Goal: Task Accomplishment & Management: Manage account settings

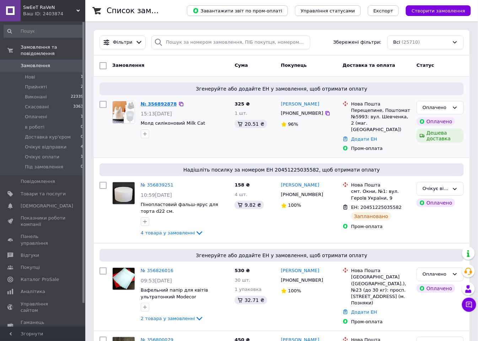
click at [152, 105] on link "№ 356892878" at bounding box center [159, 103] width 36 height 5
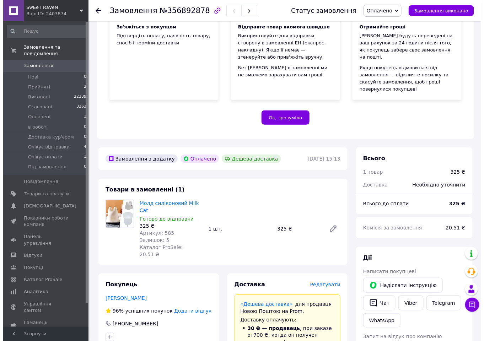
scroll to position [118, 0]
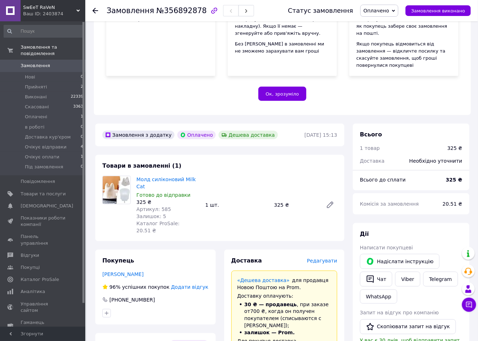
click at [327, 258] on span "Редагувати" at bounding box center [322, 261] width 30 height 6
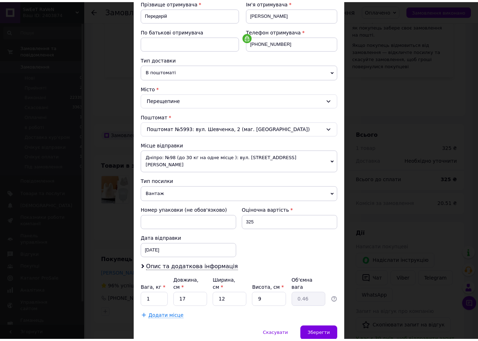
scroll to position [132, 0]
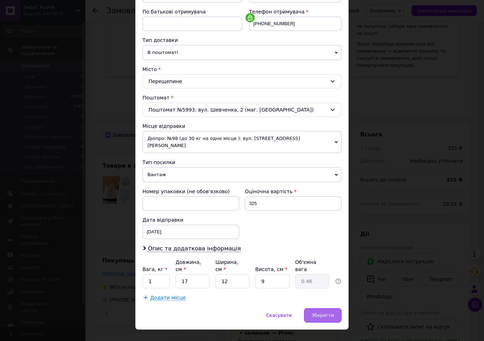
click at [325, 313] on span "Зберегти" at bounding box center [323, 315] width 22 height 5
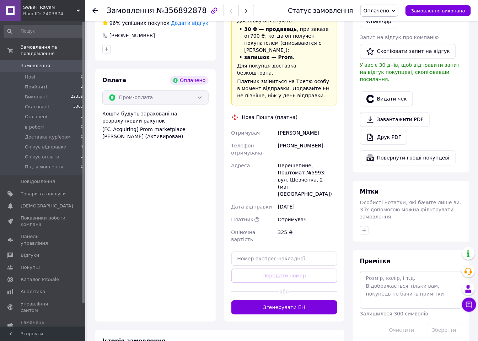
scroll to position [395, 0]
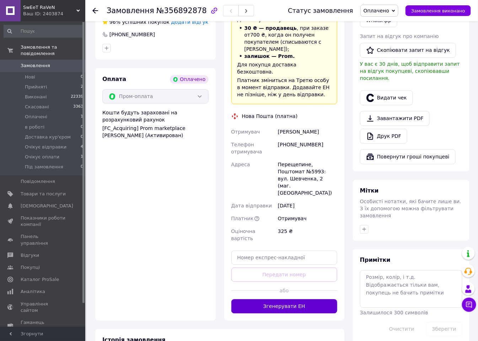
click at [326, 300] on button "Згенерувати ЕН" at bounding box center [284, 307] width 106 height 14
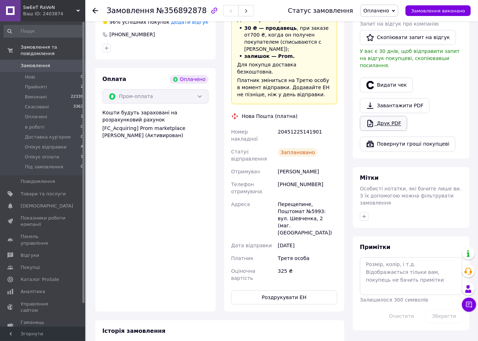
click at [385, 116] on link "Друк PDF" at bounding box center [383, 123] width 47 height 15
click at [245, 12] on use "button" at bounding box center [246, 11] width 2 height 4
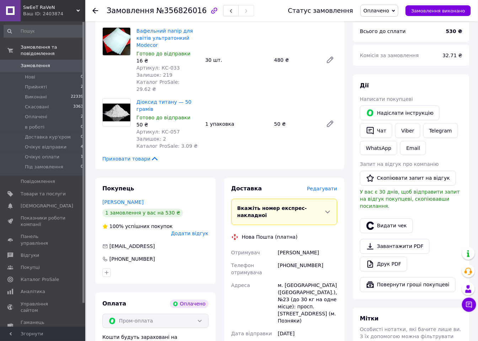
scroll to position [276, 0]
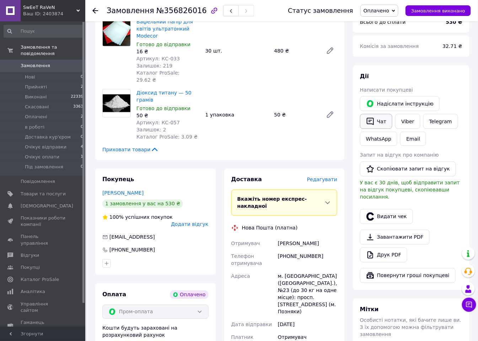
click at [374, 117] on icon "button" at bounding box center [370, 121] width 9 height 9
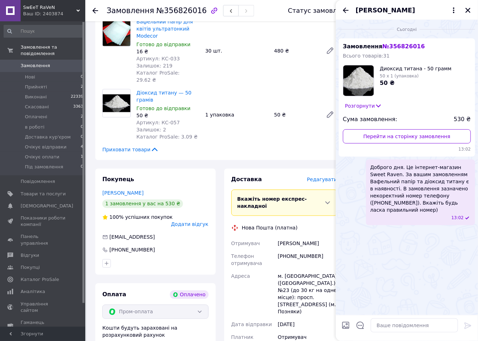
drag, startPoint x: 396, startPoint y: 183, endPoint x: 429, endPoint y: 195, distance: 34.3
drag, startPoint x: 429, startPoint y: 195, endPoint x: 409, endPoint y: 234, distance: 43.4
click at [409, 234] on div "Сьогодні Замовлення № 356826016 Всього товарів: 31 Диоксид титана - 50 грамм 50…" at bounding box center [407, 167] width 142 height 295
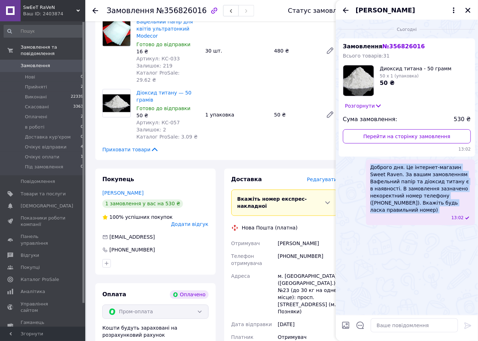
drag, startPoint x: 371, startPoint y: 167, endPoint x: 437, endPoint y: 208, distance: 77.7
click at [437, 208] on div "Доброго дня. Це інтернет-магазин Sweet Raven. За вашим замовленням Вафельний па…" at bounding box center [420, 193] width 109 height 66
copy span "Доброго дня. Це інтернет-магазин Sweet Raven. За вашим замовленням Вафельний па…"
click at [468, 11] on icon "Закрити" at bounding box center [468, 10] width 5 height 5
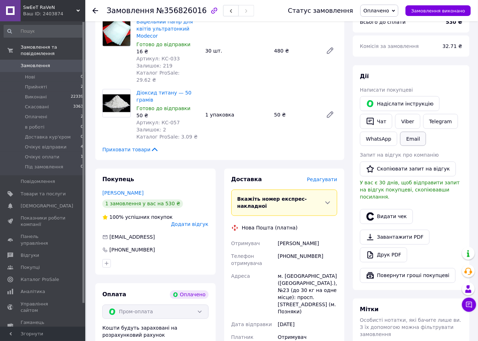
click at [412, 132] on button "Email" at bounding box center [413, 139] width 26 height 14
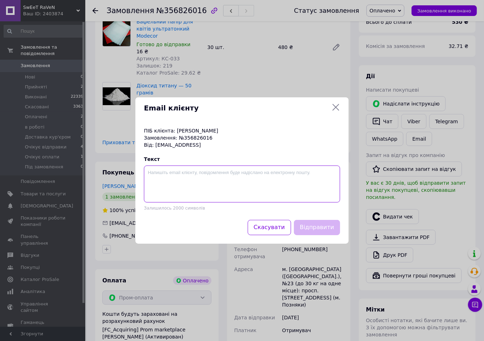
paste textarea "Доброго дня. Це інтернет-магазин Sweet Raven. За вашим замовленням Вафельний па…"
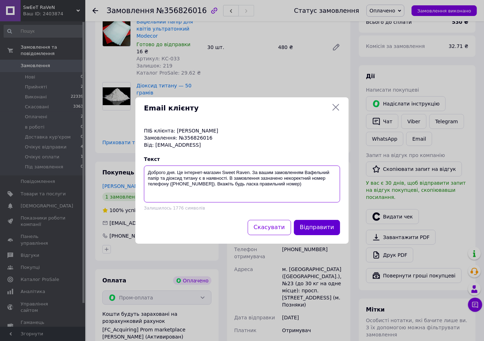
type textarea "Доброго дня. Це інтернет-магазин Sweet Raven. За вашим замовленням Вафельний па…"
click at [319, 225] on button "Відправити" at bounding box center [317, 227] width 46 height 15
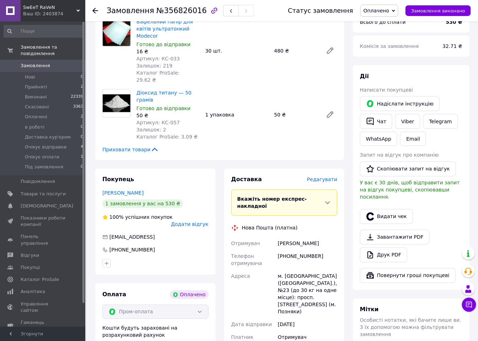
click at [56, 63] on span "Замовлення" at bounding box center [43, 66] width 45 height 6
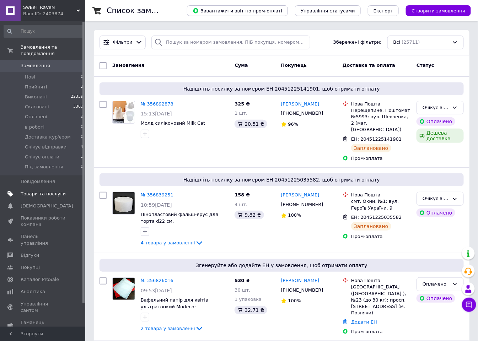
click at [48, 191] on span "Товари та послуги" at bounding box center [43, 194] width 45 height 6
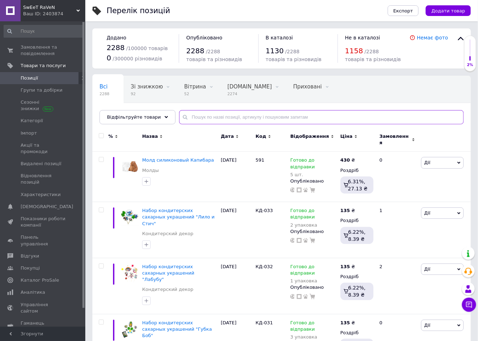
click at [194, 114] on input "text" at bounding box center [321, 117] width 285 height 14
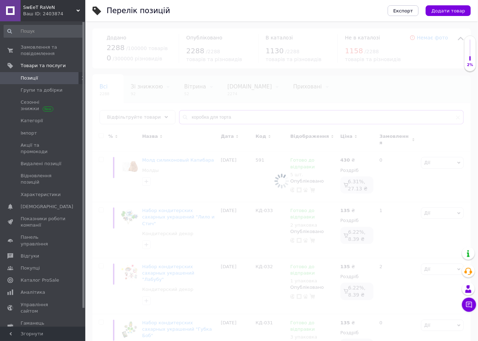
type input "коробка для торта"
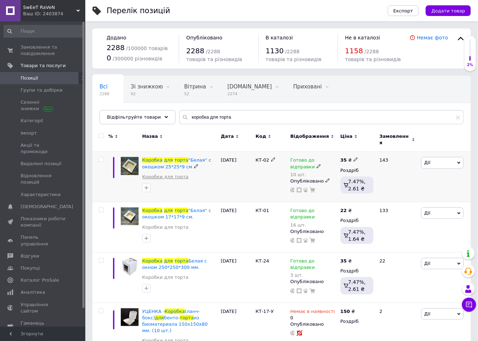
click at [182, 174] on link "Коробки для торта" at bounding box center [165, 177] width 46 height 6
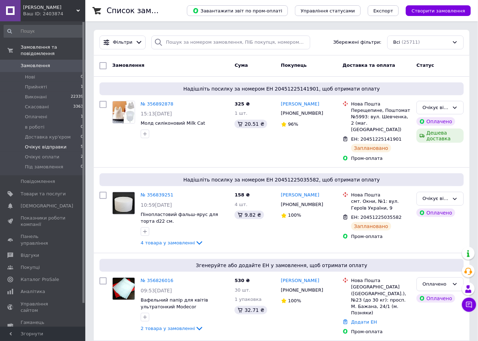
click at [57, 144] on span "Очікує відправки" at bounding box center [46, 147] width 42 height 6
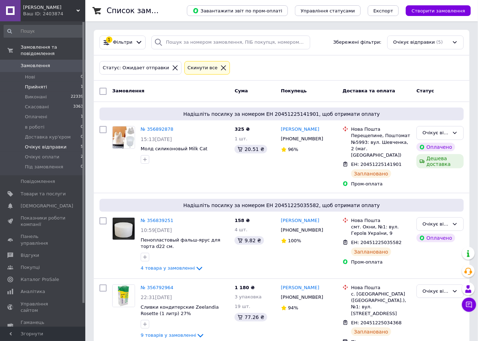
click at [28, 84] on span "Прийняті" at bounding box center [36, 87] width 22 height 6
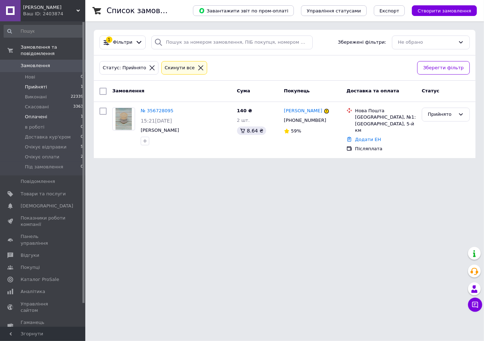
click at [30, 114] on li "Оплачені 1" at bounding box center [43, 117] width 87 height 10
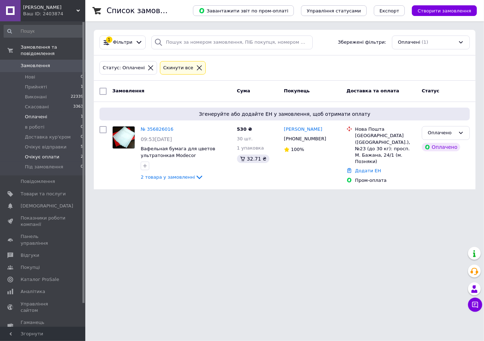
click at [40, 154] on span "Очікує оплати" at bounding box center [42, 157] width 34 height 6
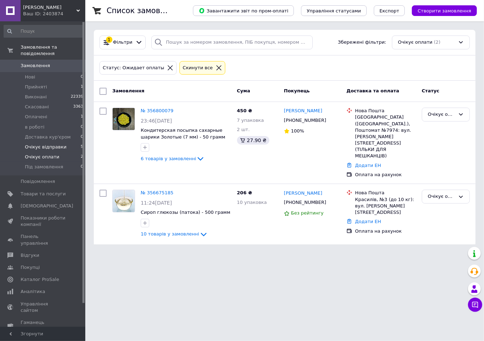
click at [42, 144] on span "Очікує відправки" at bounding box center [46, 147] width 42 height 6
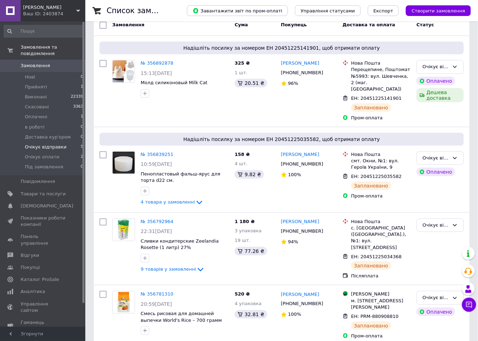
scroll to position [164, 0]
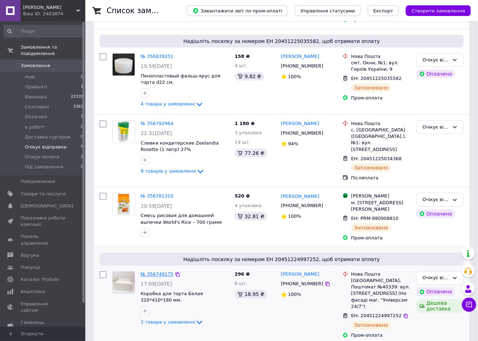
click at [161, 272] on link "№ 356749175" at bounding box center [157, 274] width 33 height 5
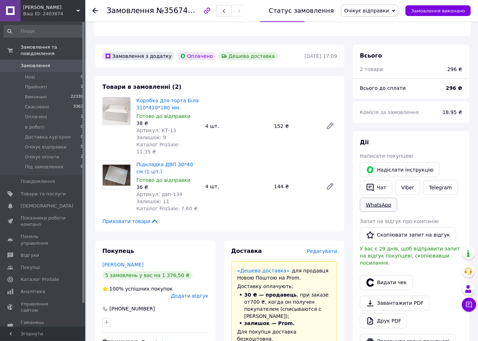
scroll to position [316, 0]
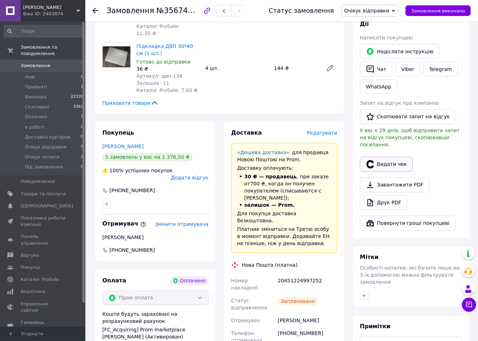
click at [392, 157] on button "Видати чек" at bounding box center [386, 164] width 53 height 15
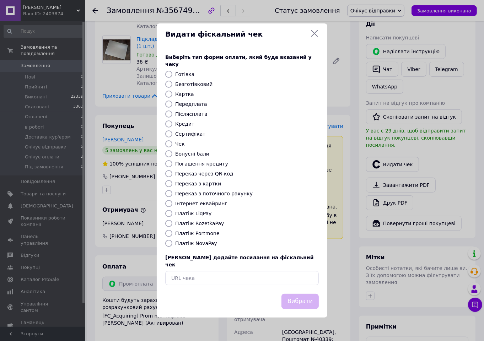
click at [203, 221] on label "Платіж RozetkaPay" at bounding box center [199, 224] width 49 height 6
click at [172, 221] on input "Платіж RozetkaPay" at bounding box center [168, 223] width 7 height 7
radio input "true"
click at [304, 298] on button "Вибрати" at bounding box center [300, 301] width 37 height 15
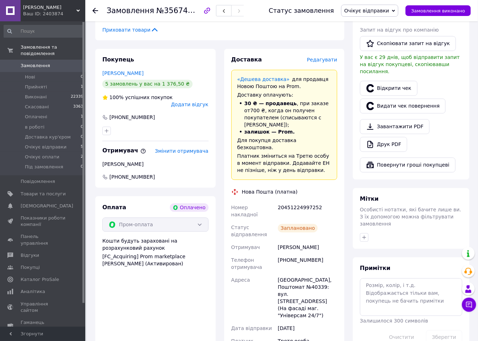
scroll to position [395, 0]
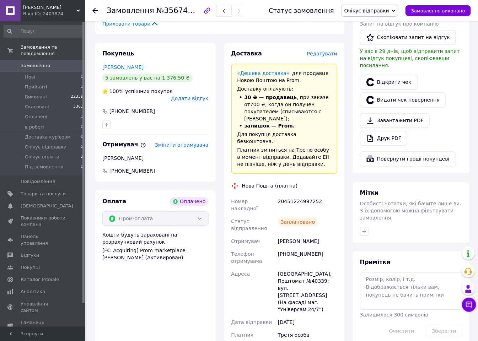
click at [216, 8] on button "button" at bounding box center [224, 10] width 16 height 11
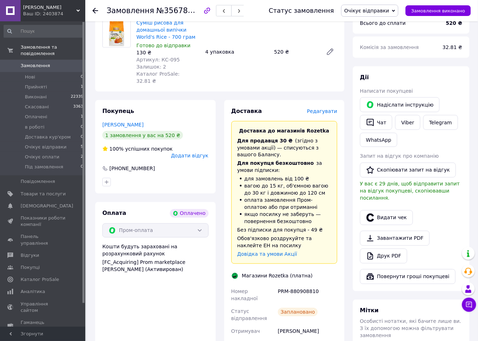
scroll to position [276, 0]
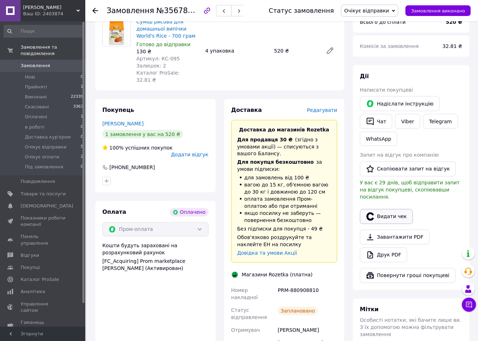
click at [388, 209] on button "Видати чек" at bounding box center [386, 216] width 53 height 15
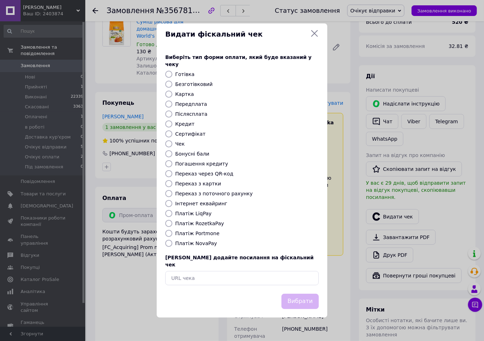
click at [197, 223] on label "Платіж RozetkaPay" at bounding box center [199, 224] width 49 height 6
click at [172, 223] on input "Платіж RozetkaPay" at bounding box center [168, 223] width 7 height 7
radio input "true"
click at [304, 299] on button "Вибрати" at bounding box center [300, 301] width 37 height 15
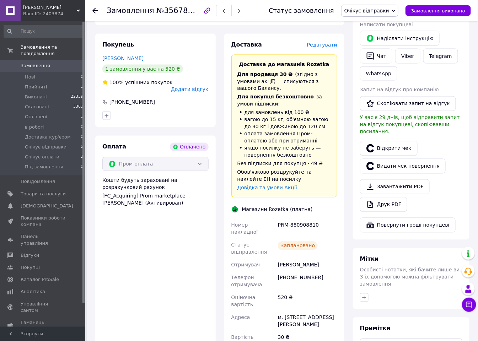
scroll to position [356, 0]
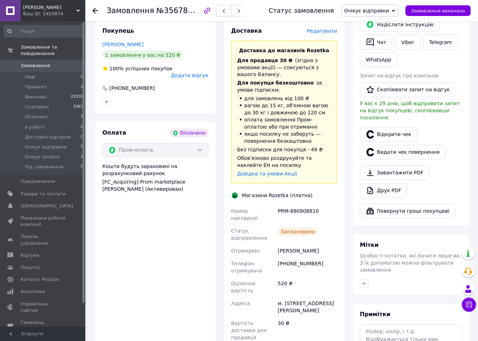
click at [220, 15] on button "button" at bounding box center [224, 10] width 16 height 11
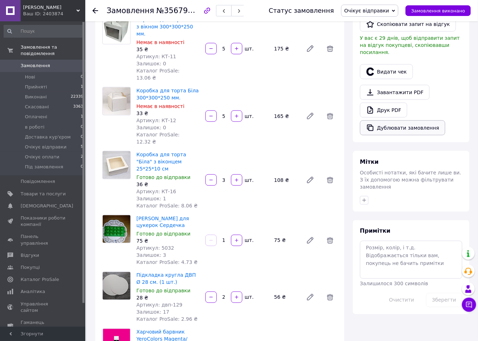
scroll to position [197, 0]
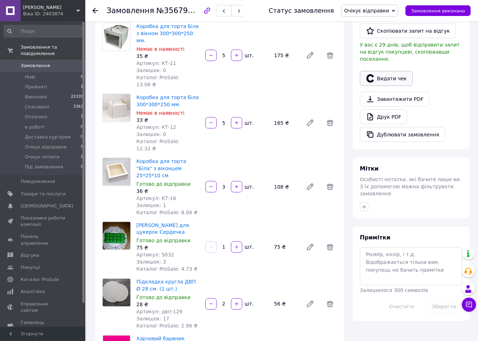
click at [394, 73] on button "Видати чек" at bounding box center [386, 78] width 53 height 15
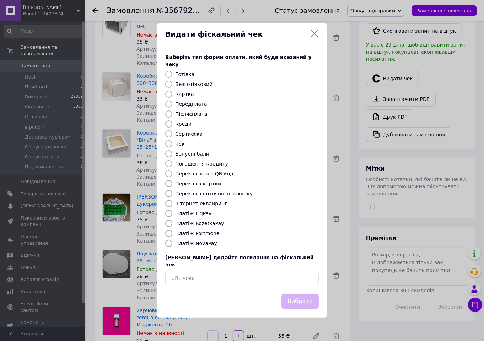
click at [192, 246] on label "Платіж NovaPay" at bounding box center [196, 244] width 42 height 6
click at [172, 246] on input "Платіж NovaPay" at bounding box center [168, 243] width 7 height 7
radio input "true"
click at [309, 294] on button "Вибрати" at bounding box center [300, 301] width 37 height 15
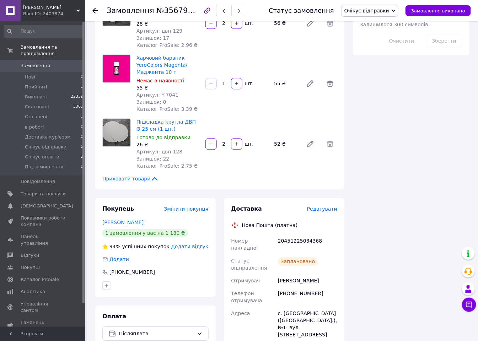
scroll to position [553, 0]
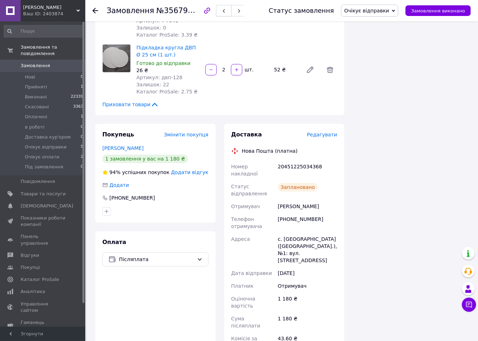
click at [222, 12] on icon "button" at bounding box center [224, 11] width 4 height 4
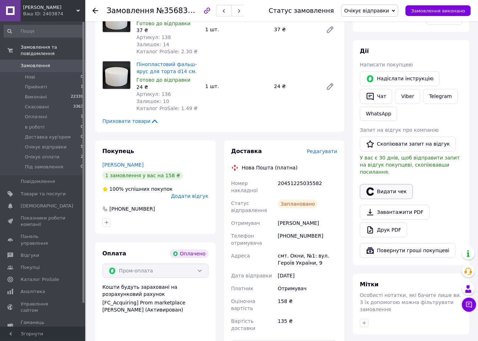
scroll to position [434, 0]
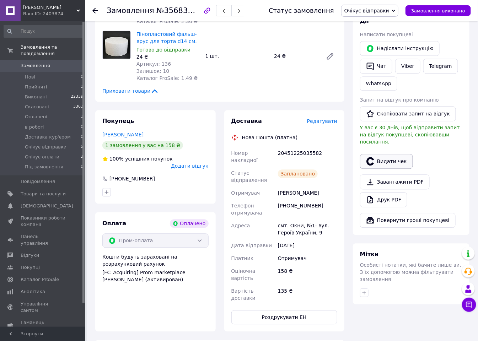
click at [392, 154] on button "Видати чек" at bounding box center [386, 161] width 53 height 15
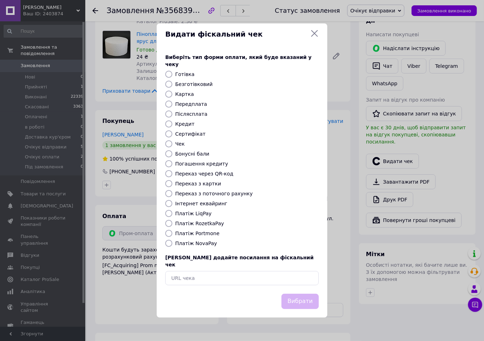
click at [200, 222] on label "Платіж RozetkaPay" at bounding box center [199, 224] width 49 height 6
click at [172, 222] on input "Платіж RozetkaPay" at bounding box center [168, 223] width 7 height 7
radio input "true"
click at [295, 299] on button "Вибрати" at bounding box center [300, 301] width 37 height 15
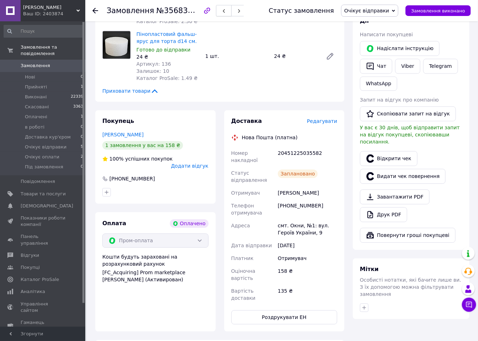
click at [222, 12] on icon "button" at bounding box center [224, 11] width 4 height 4
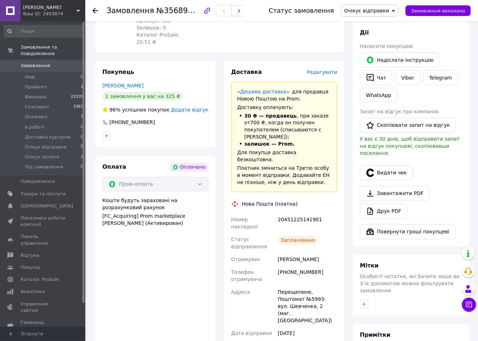
scroll to position [316, 0]
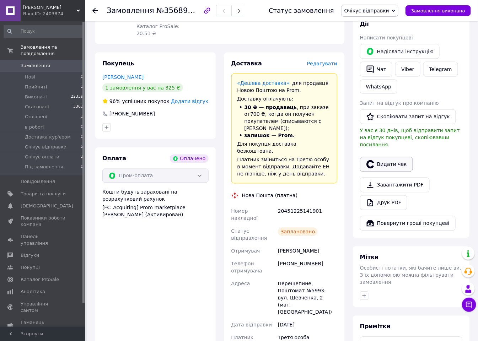
click at [383, 157] on button "Видати чек" at bounding box center [386, 164] width 53 height 15
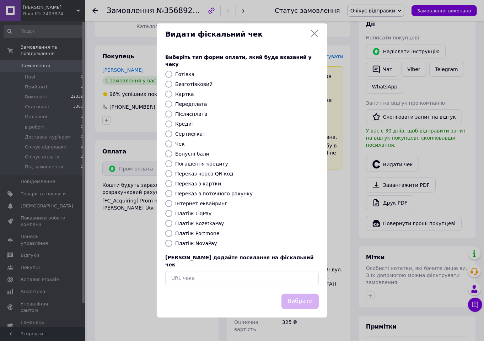
click at [210, 225] on label "Платіж RozetkaPay" at bounding box center [199, 224] width 49 height 6
click at [172, 225] on input "Платіж RozetkaPay" at bounding box center [168, 223] width 7 height 7
radio input "true"
click at [296, 294] on button "Вибрати" at bounding box center [300, 301] width 37 height 15
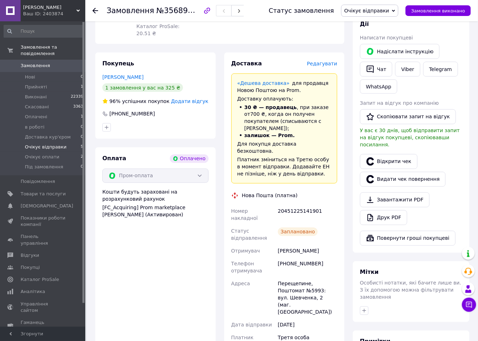
click at [56, 144] on span "Очікує відправки" at bounding box center [46, 147] width 42 height 6
